Goal: Information Seeking & Learning: Understand process/instructions

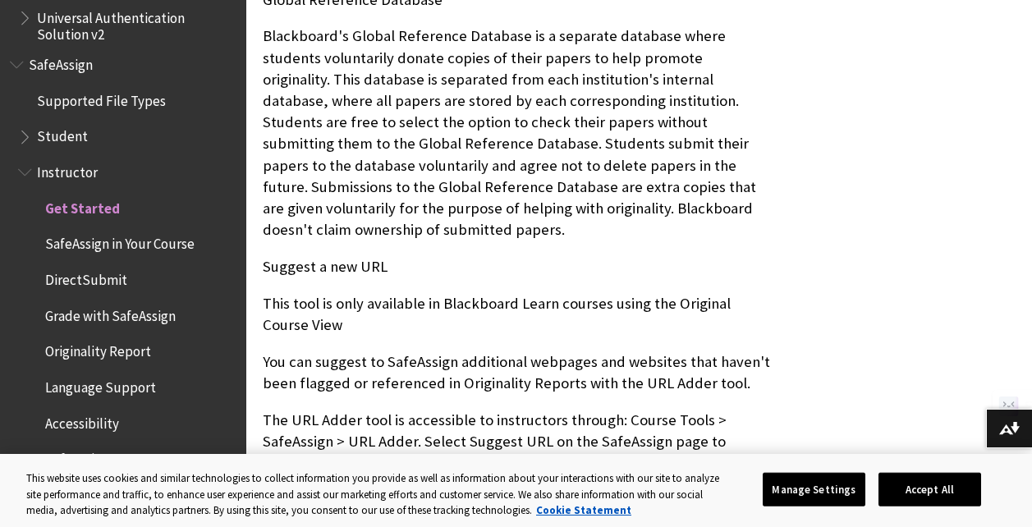
scroll to position [1247, 0]
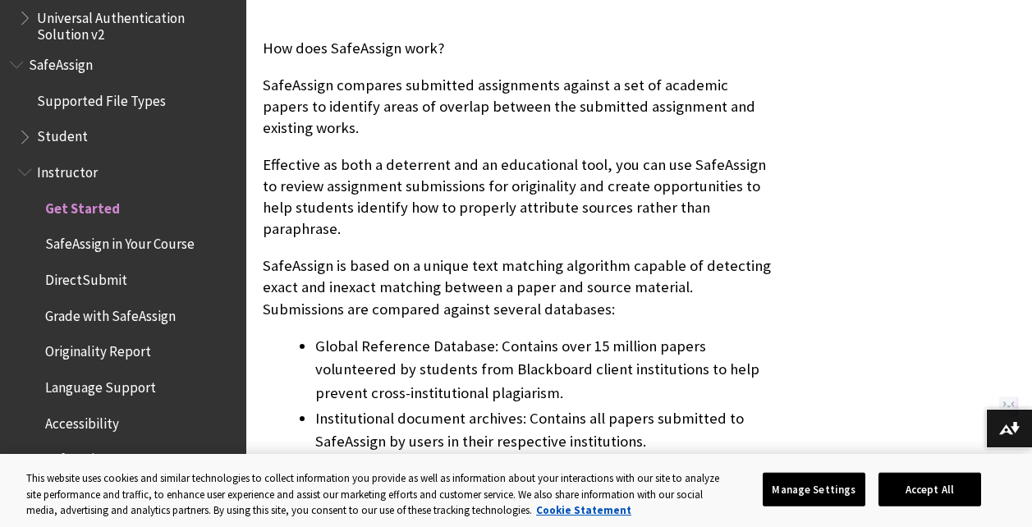
scroll to position [623, 0]
click at [168, 240] on span "SafeAssign in Your Course" at bounding box center [119, 242] width 149 height 22
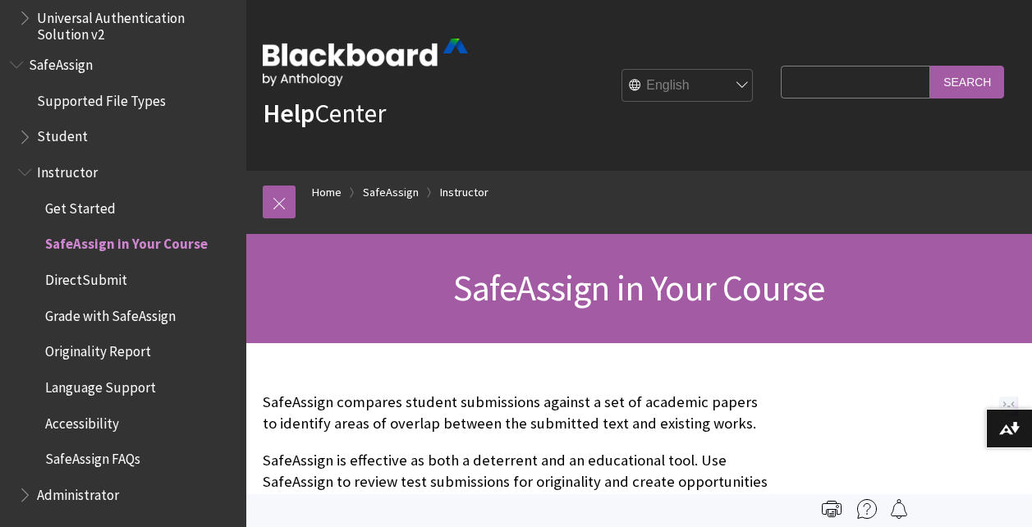
click at [121, 206] on span "Get Started" at bounding box center [131, 209] width 210 height 28
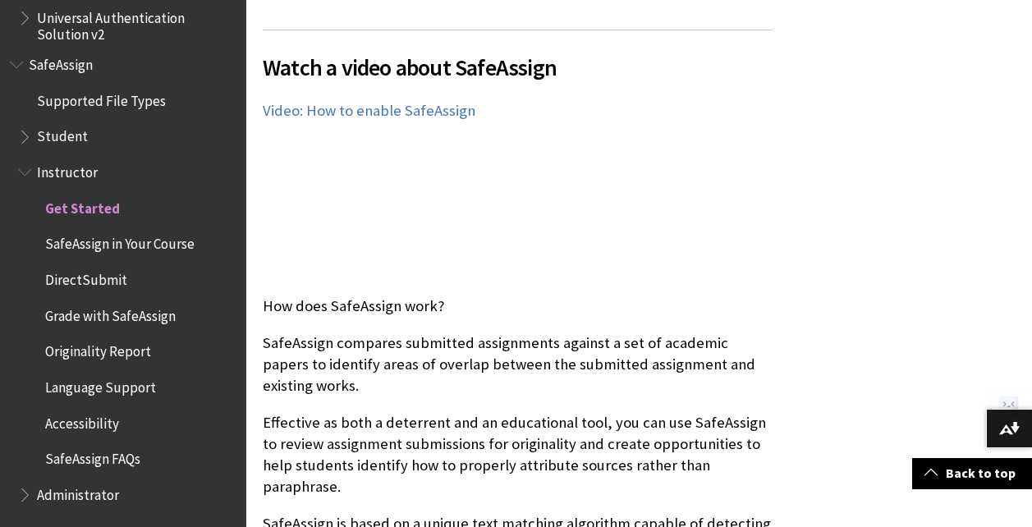
scroll to position [367, 0]
drag, startPoint x: 261, startPoint y: 341, endPoint x: 335, endPoint y: 339, distance: 73.9
copy p "SafeAssign"
